Goal: Find specific page/section

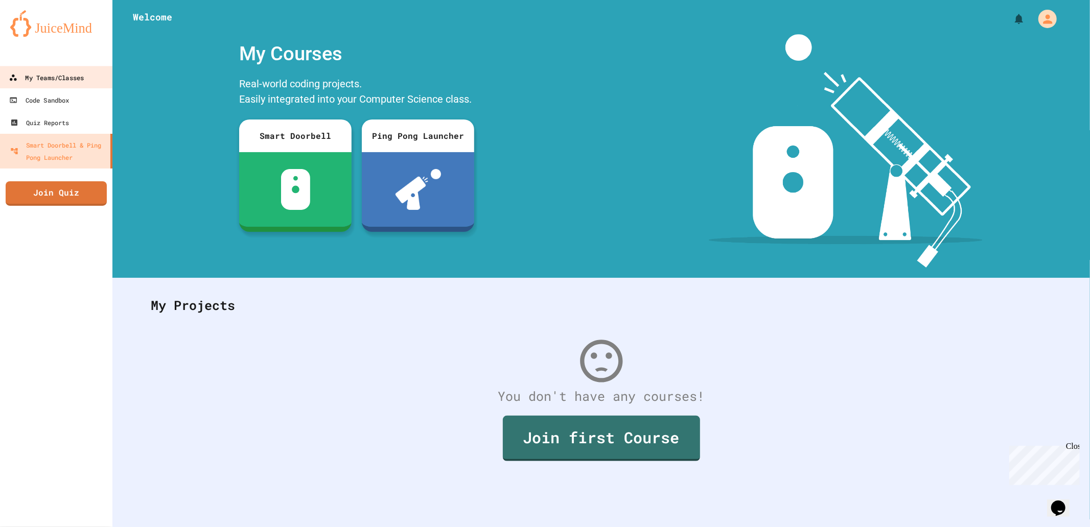
click at [54, 82] on div "My Teams/Classes" at bounding box center [46, 78] width 75 height 13
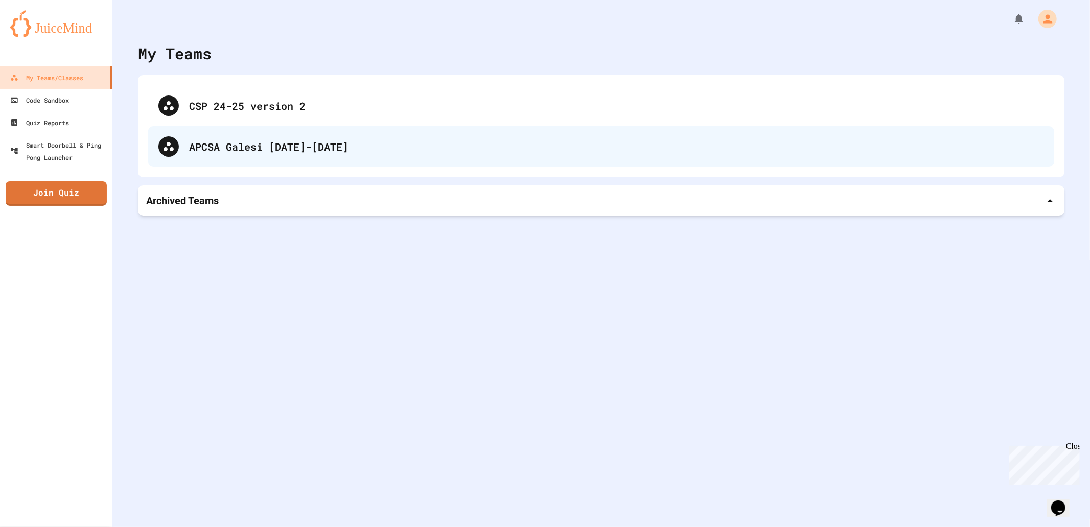
click at [313, 146] on div "APCSA Galesi [DATE]-[DATE]" at bounding box center [616, 146] width 855 height 15
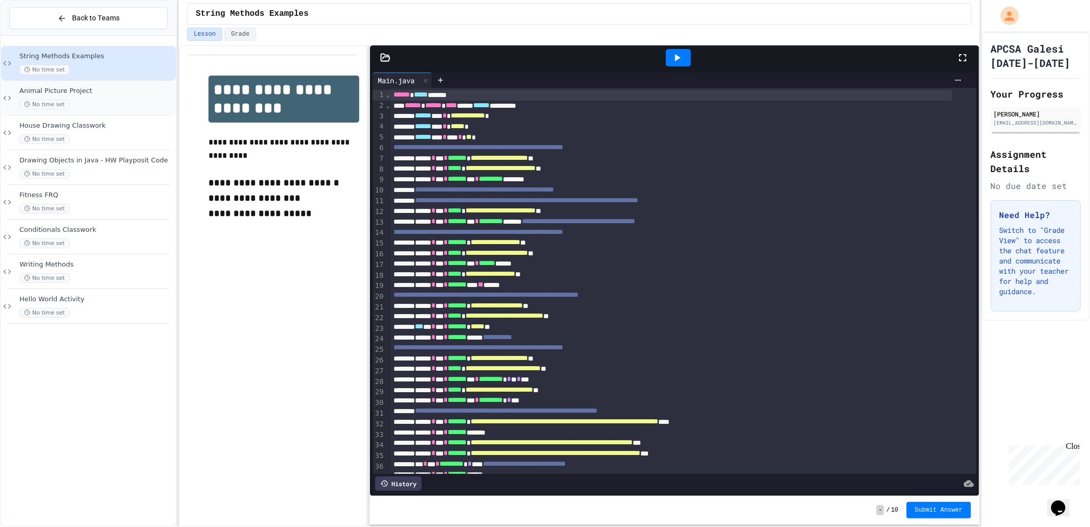
click at [128, 99] on div "Animal Picture Project No time set" at bounding box center [96, 98] width 154 height 22
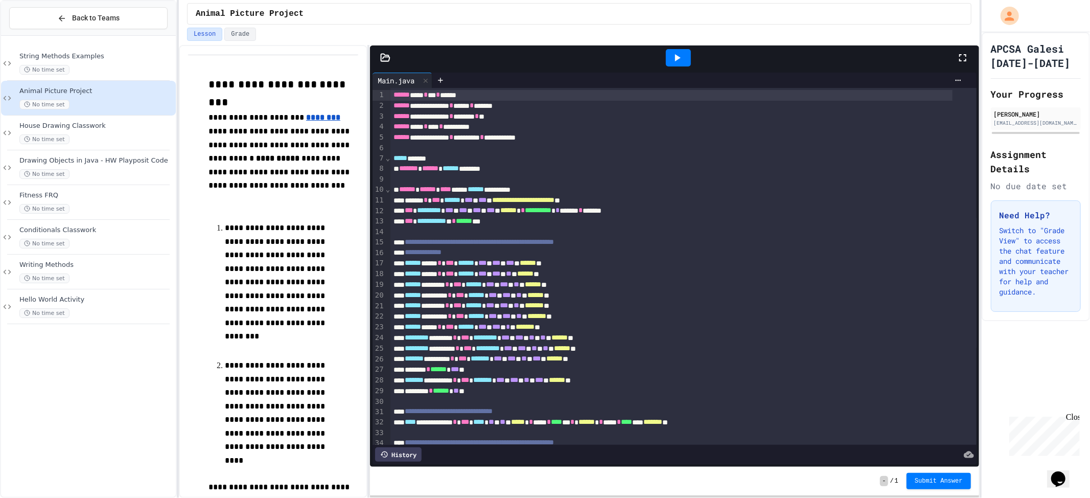
click at [683, 57] on icon at bounding box center [677, 58] width 12 height 12
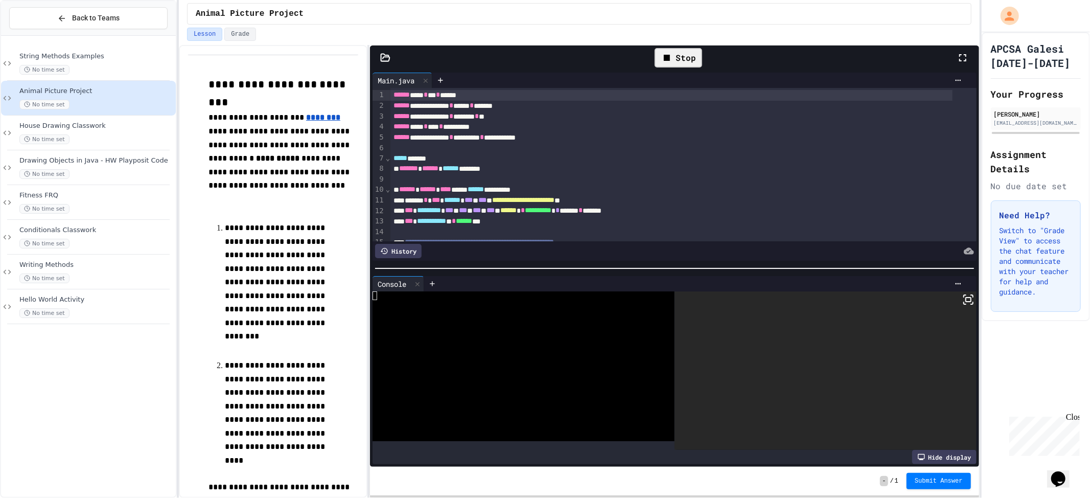
click at [966, 297] on rect at bounding box center [968, 299] width 5 height 4
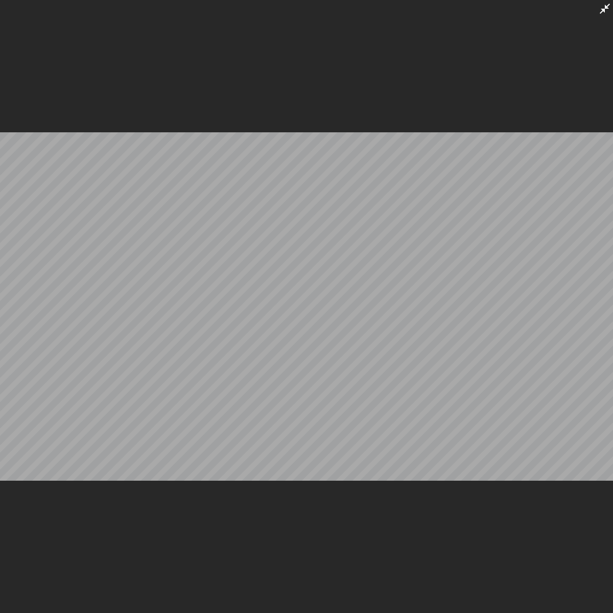
click at [609, 7] on icon at bounding box center [605, 9] width 12 height 12
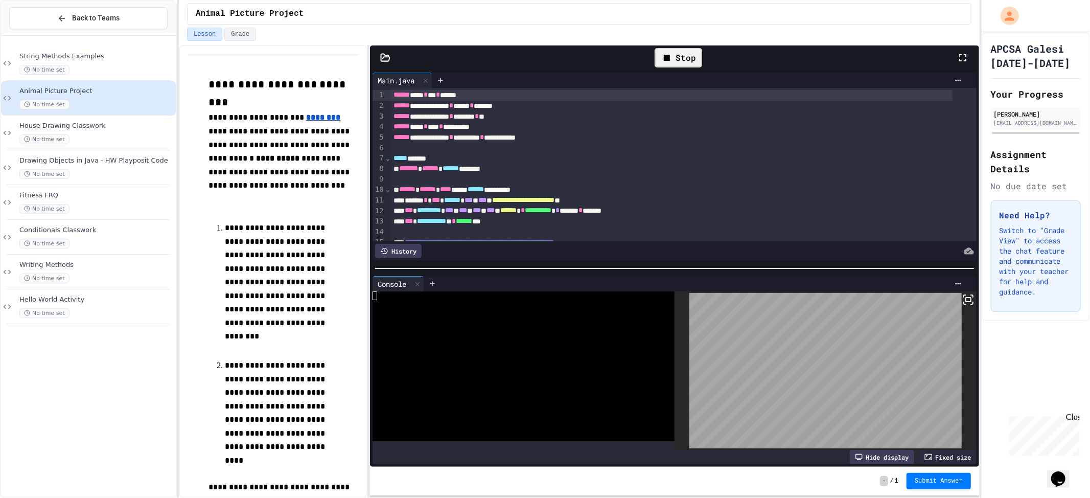
click at [962, 295] on icon at bounding box center [968, 299] width 12 height 12
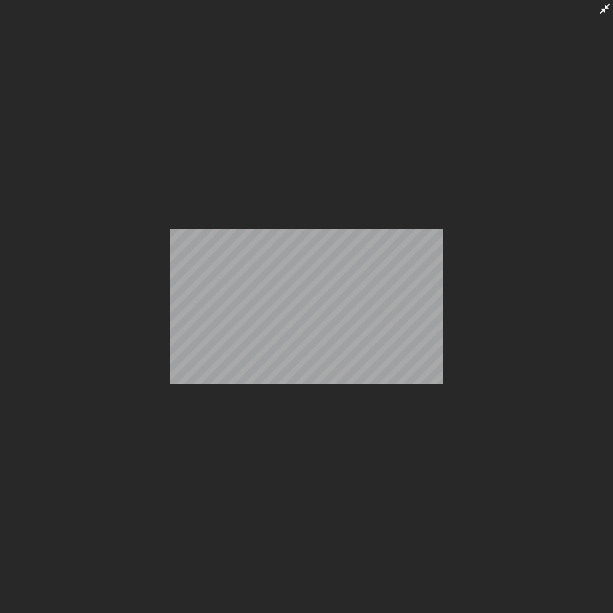
click at [609, 13] on icon at bounding box center [605, 9] width 12 height 12
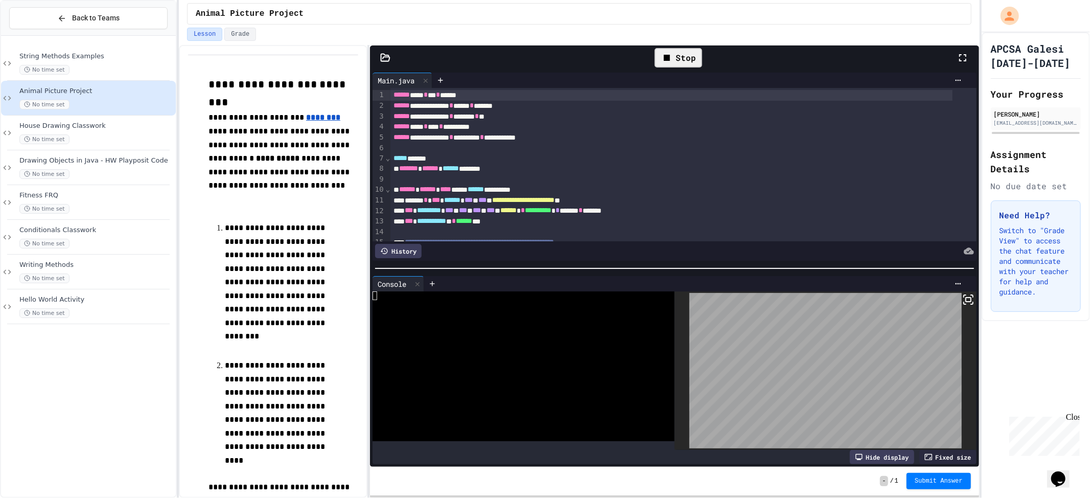
click at [962, 60] on icon at bounding box center [963, 58] width 12 height 12
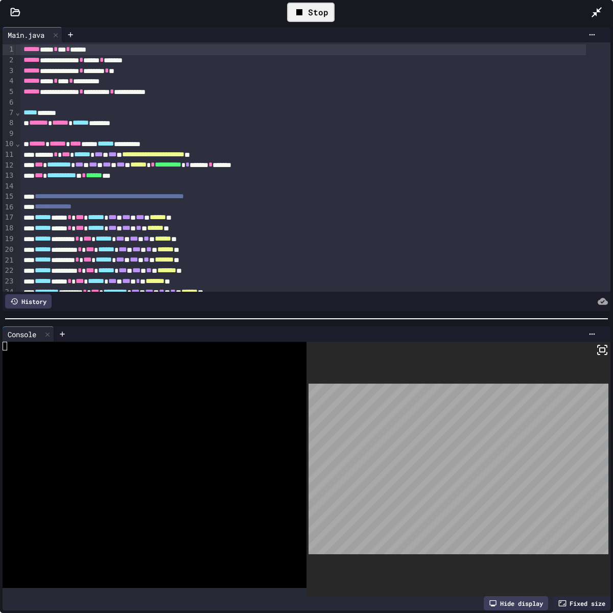
click at [303, 7] on icon at bounding box center [299, 12] width 12 height 12
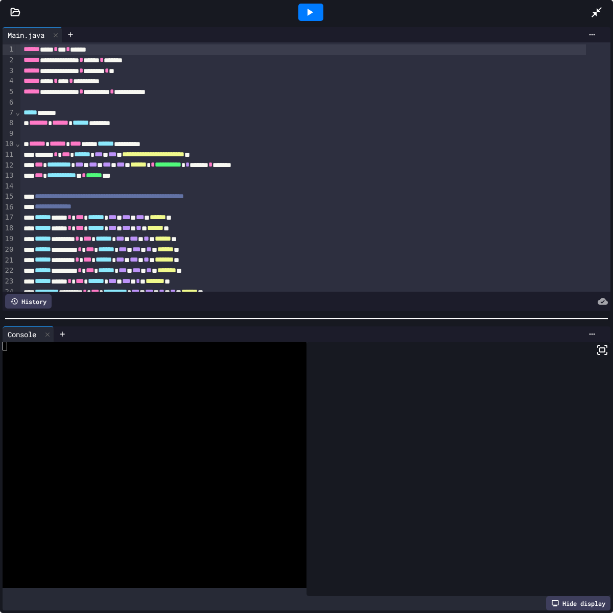
click at [304, 7] on icon at bounding box center [310, 12] width 12 height 12
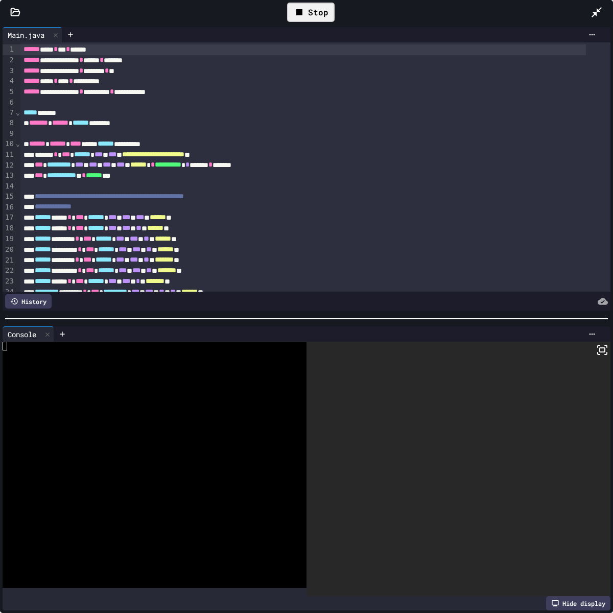
click at [600, 348] on rect at bounding box center [602, 350] width 5 height 4
